Goal: Check status: Check status

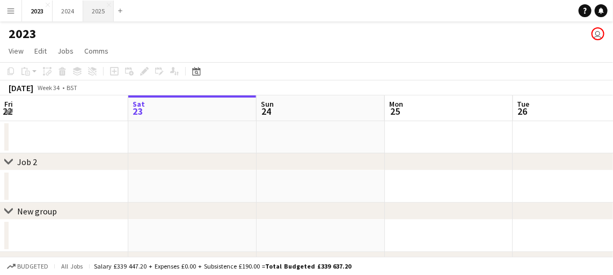
click at [98, 14] on button "2025 Close" at bounding box center [98, 11] width 31 height 21
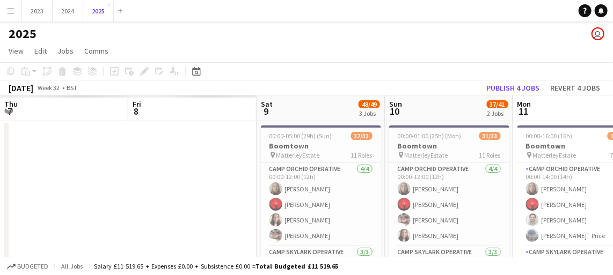
scroll to position [0, 384]
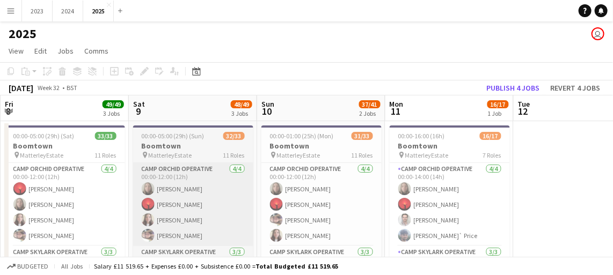
click at [199, 219] on app-card-role "Camp Orchid Operative [DATE] 00:00-12:00 (12h) [PERSON_NAME] [PERSON_NAME] [PER…" at bounding box center [193, 204] width 120 height 83
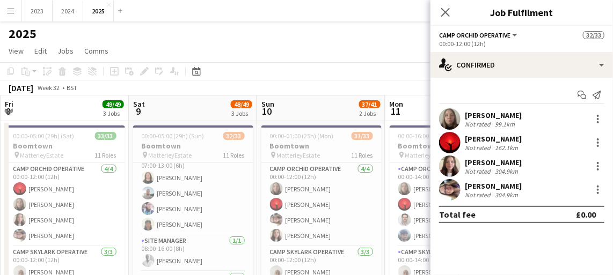
scroll to position [333, 0]
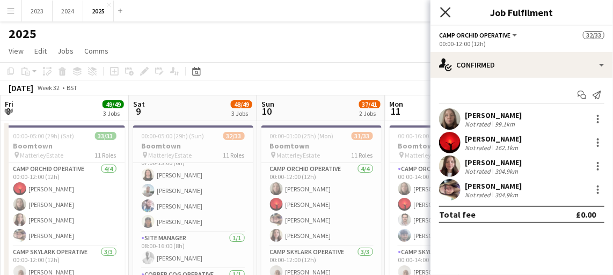
click at [442, 12] on icon "Close pop-in" at bounding box center [445, 12] width 10 height 10
